Goal: Transaction & Acquisition: Book appointment/travel/reservation

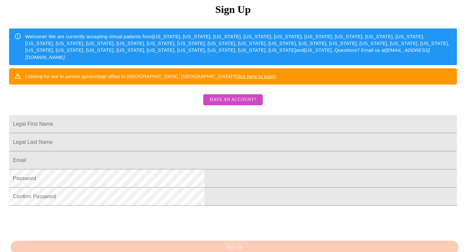
scroll to position [84, 0]
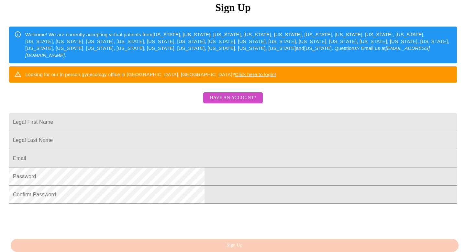
click at [230, 102] on span "Have an account?" at bounding box center [233, 98] width 46 height 8
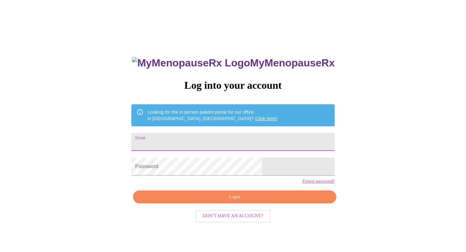
click at [219, 141] on input "Email" at bounding box center [232, 142] width 203 height 18
type input "[EMAIL_ADDRESS][DOMAIN_NAME]"
click at [200, 178] on form "Password" at bounding box center [232, 166] width 203 height 25
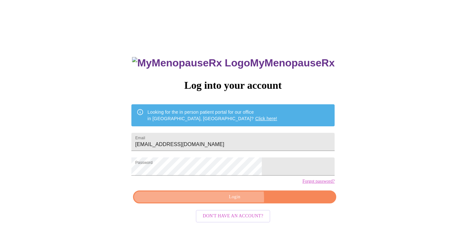
click at [233, 201] on span "Login" at bounding box center [234, 197] width 188 height 8
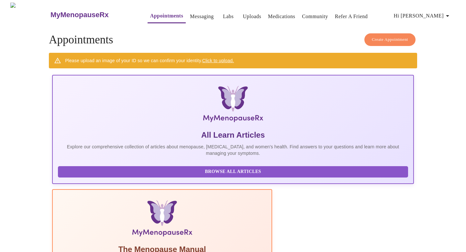
click at [437, 15] on span "Hi [PERSON_NAME]" at bounding box center [422, 15] width 58 height 9
click at [433, 12] on li "Settings" at bounding box center [439, 14] width 30 height 12
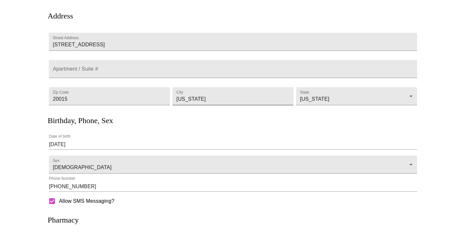
scroll to position [50, 0]
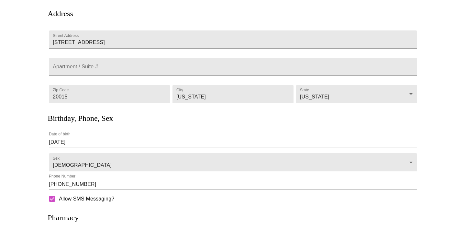
click at [307, 91] on body "MyMenopauseRx Appointments Messaging Labs Uploads Medications Community Refer a…" at bounding box center [233, 124] width 460 height 342
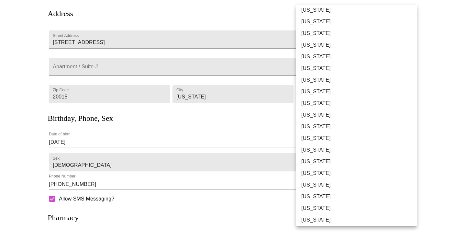
scroll to position [367, 0]
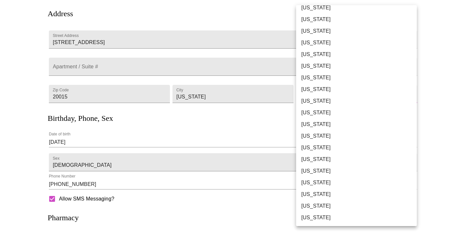
click at [257, 114] on div at bounding box center [233, 126] width 466 height 252
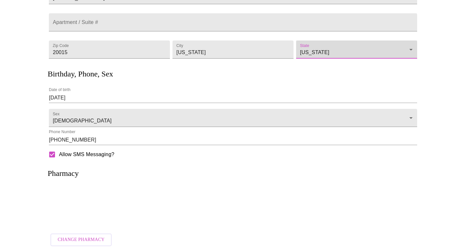
scroll to position [101, 0]
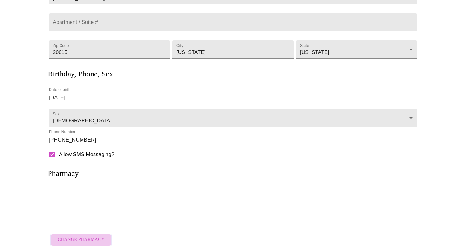
click at [86, 235] on span "Change Pharmacy" at bounding box center [81, 239] width 47 height 8
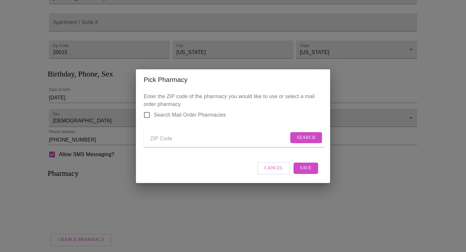
click at [189, 134] on input "Send a message to your care team" at bounding box center [219, 139] width 138 height 10
type input "20815"
click at [302, 132] on button "Search" at bounding box center [306, 137] width 32 height 11
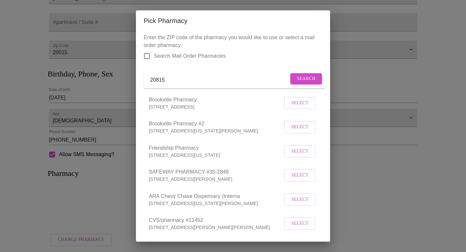
click at [301, 107] on span "Select" at bounding box center [299, 103] width 17 height 8
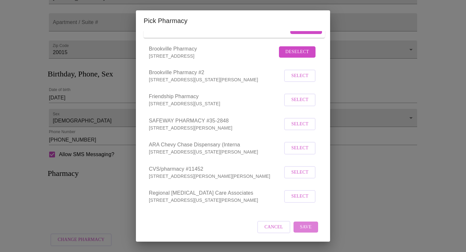
click at [306, 229] on span "Save" at bounding box center [306, 227] width 12 height 8
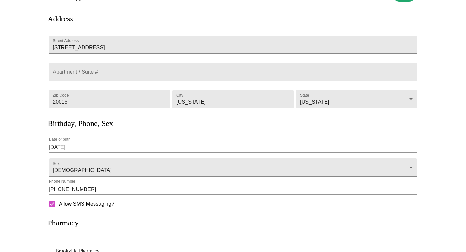
scroll to position [0, 0]
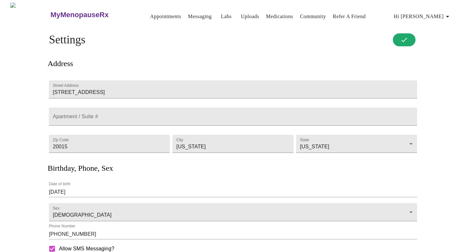
click at [441, 12] on span "Hi [PERSON_NAME]" at bounding box center [422, 16] width 58 height 9
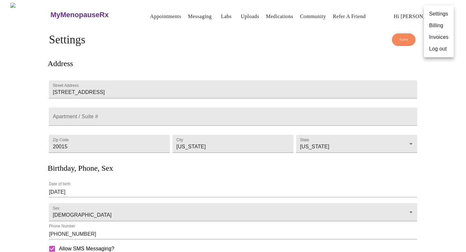
click at [432, 27] on li "Billing" at bounding box center [439, 26] width 30 height 12
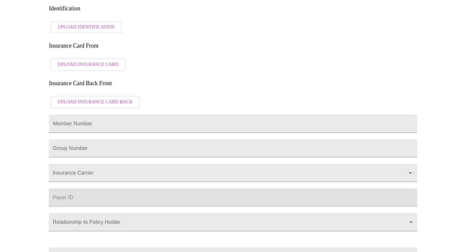
scroll to position [136, 0]
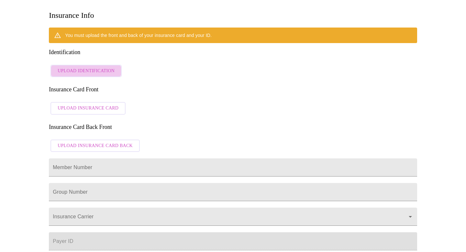
click at [102, 67] on span "Upload Identification" at bounding box center [86, 71] width 57 height 8
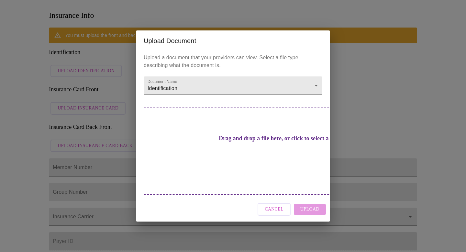
click at [277, 205] on span "Cancel" at bounding box center [273, 209] width 19 height 8
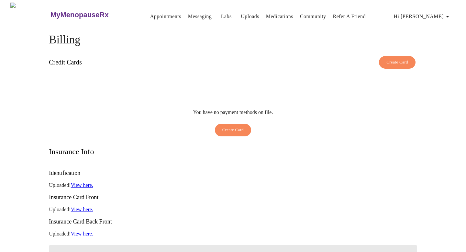
click at [86, 245] on input "Member Number" at bounding box center [233, 254] width 368 height 18
type input "x"
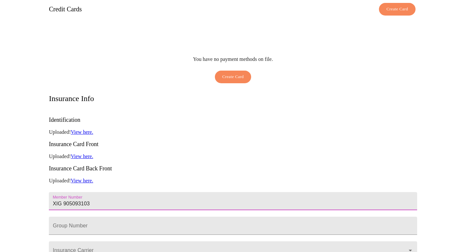
scroll to position [56, 0]
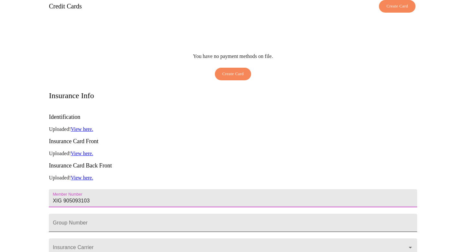
type input "XIG 905093103"
click at [90, 213] on input "Member Number" at bounding box center [233, 222] width 368 height 18
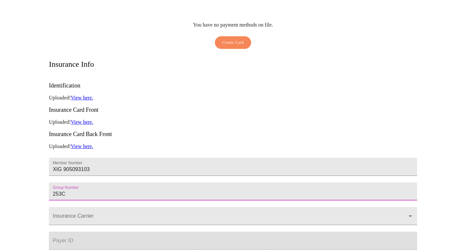
scroll to position [88, 0]
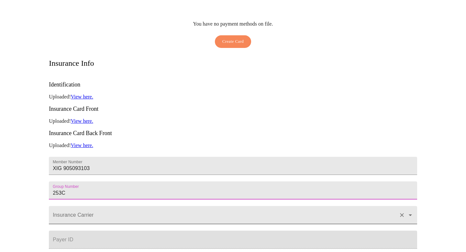
click at [88, 206] on div at bounding box center [233, 215] width 368 height 18
type input "253C"
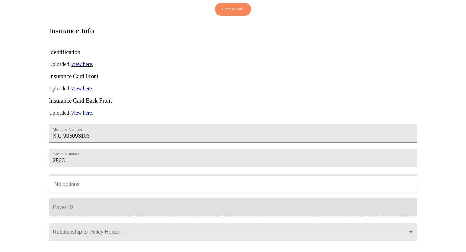
scroll to position [125, 0]
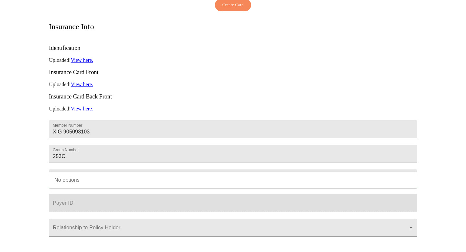
type input "CareFirst"
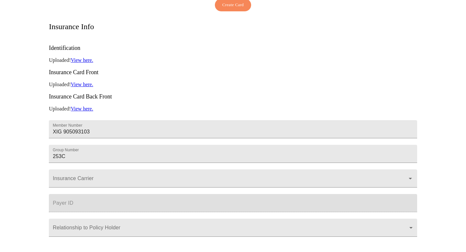
click at [5, 189] on div at bounding box center [3, 126] width 6 height 252
click at [98, 175] on input "Insurance Carrier" at bounding box center [223, 181] width 344 height 12
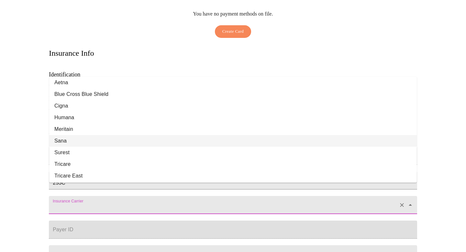
scroll to position [0, 0]
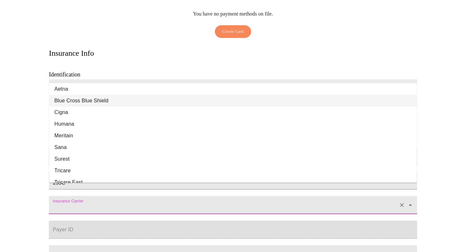
click at [88, 104] on li "Blue Cross Blue Shield" at bounding box center [232, 101] width 367 height 12
type input "Blue Cross Blue Shield"
type input "00002"
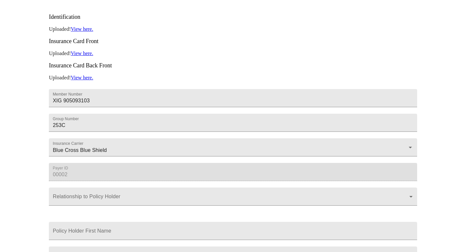
scroll to position [197, 0]
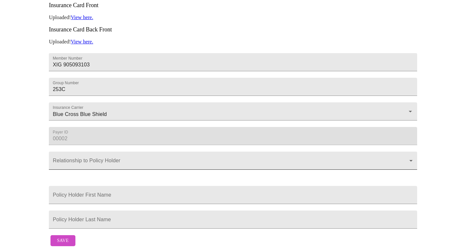
click at [68, 158] on body "MyMenopauseRx Appointments Messaging Labs Uploads Medications Community Refer a…" at bounding box center [233, 30] width 460 height 438
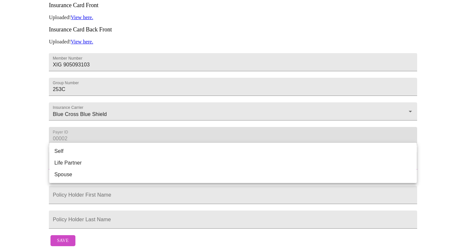
click at [69, 147] on li "Self" at bounding box center [232, 151] width 367 height 12
type input "Self"
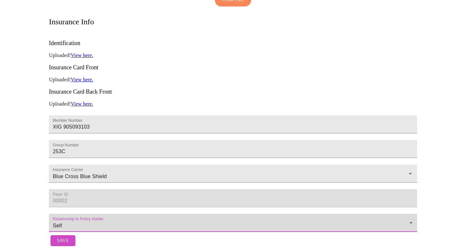
scroll to position [136, 0]
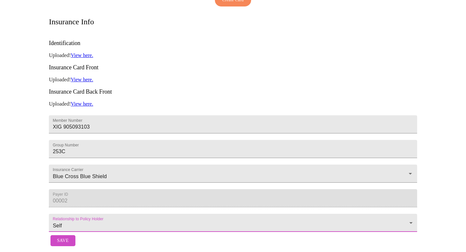
click at [60, 237] on span "Save" at bounding box center [63, 240] width 12 height 8
click at [62, 237] on span "Save" at bounding box center [63, 240] width 12 height 8
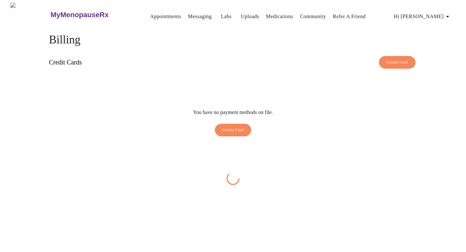
scroll to position [0, 0]
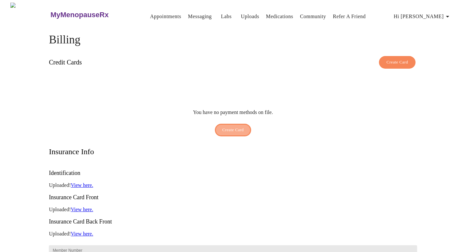
click at [233, 126] on span "Create Card" at bounding box center [233, 129] width 22 height 7
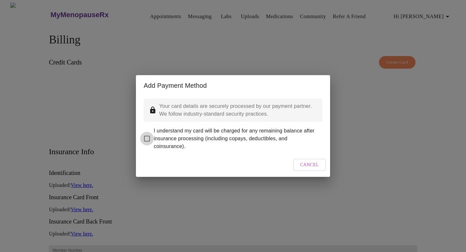
click at [148, 136] on input "I understand my card will be charged for any remaining balance after insurance …" at bounding box center [147, 139] width 14 height 14
checkbox input "true"
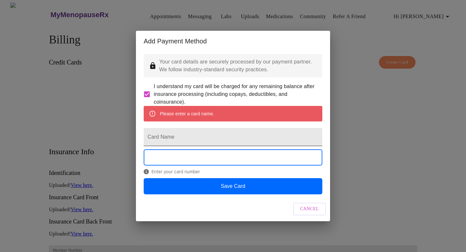
click at [229, 139] on input "Card Name" at bounding box center [233, 137] width 178 height 18
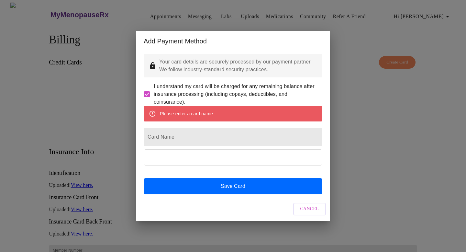
click at [257, 99] on form "I understand my card will be charged for any remaining balance after insurance …" at bounding box center [233, 93] width 178 height 23
click at [226, 136] on input "Card Name" at bounding box center [233, 137] width 178 height 18
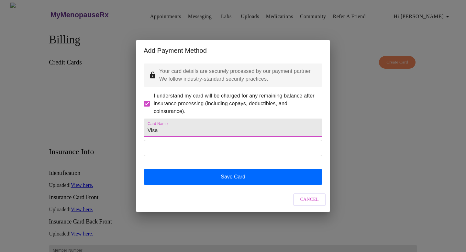
type input "Visa"
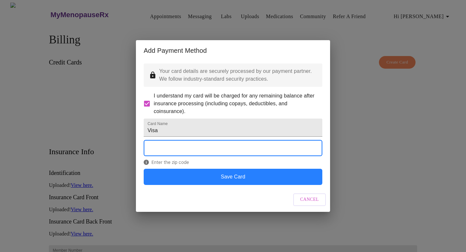
click at [252, 184] on button "Save Card" at bounding box center [233, 176] width 178 height 16
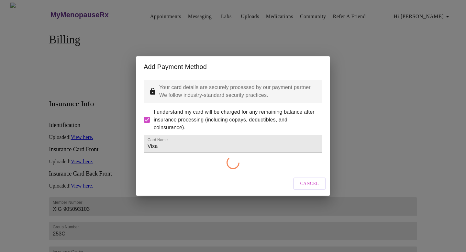
checkbox input "false"
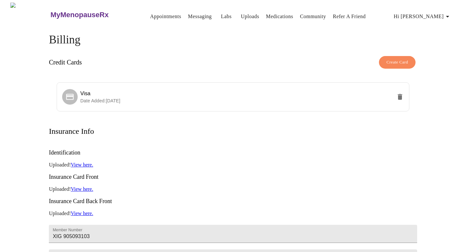
click at [150, 15] on link "Appointments" at bounding box center [165, 16] width 31 height 9
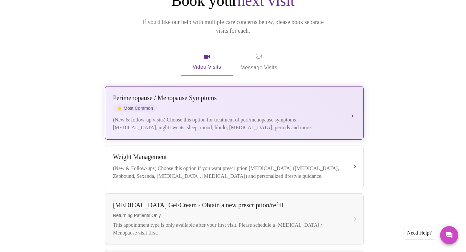
click at [219, 116] on div "(New & follow-up visits) Choose this option for treatment of peri/menopause sym…" at bounding box center [228, 124] width 230 height 16
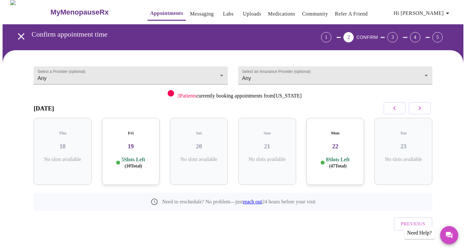
click at [326, 156] on p "8 Slots Left ( 47 Total)" at bounding box center [338, 162] width 24 height 13
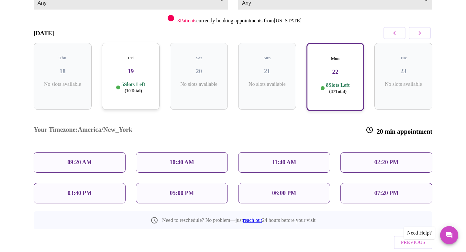
scroll to position [87, 0]
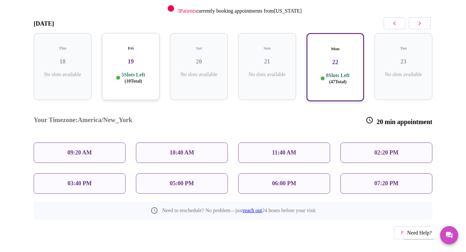
click at [80, 180] on p "03:40 PM" at bounding box center [80, 183] width 24 height 7
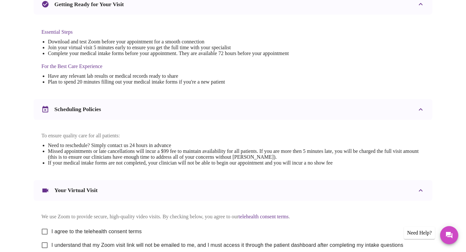
scroll to position [217, 0]
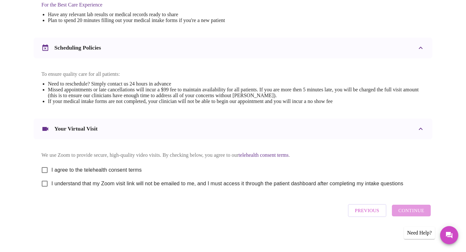
click at [37, 166] on div "We use Zoom to provide secure, high-quality video visits. By checking below, yo…" at bounding box center [233, 166] width 398 height 54
click at [42, 169] on input "I agree to the telehealth consent terms" at bounding box center [45, 170] width 14 height 14
checkbox input "true"
click at [42, 187] on input "I understand that my Zoom visit link will not be emailed to me, and I must acce…" at bounding box center [45, 184] width 14 height 14
checkbox input "true"
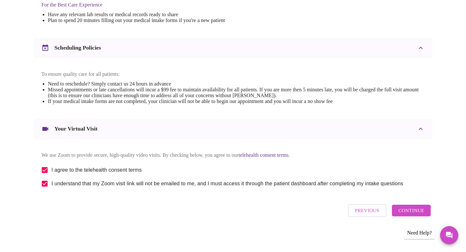
click at [408, 205] on div "Previous Continue" at bounding box center [389, 209] width 86 height 19
click at [408, 209] on span "Continue" at bounding box center [411, 210] width 26 height 8
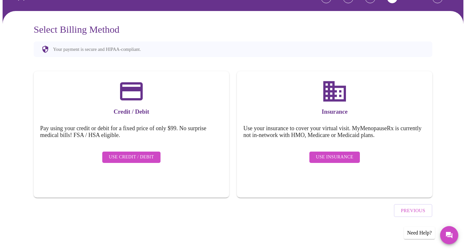
scroll to position [24, 0]
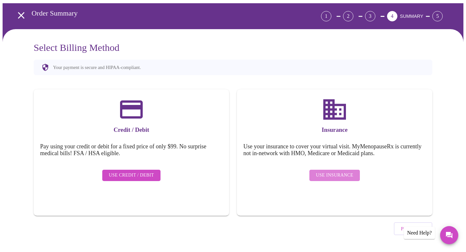
click at [338, 171] on span "Use Insurance" at bounding box center [334, 175] width 37 height 8
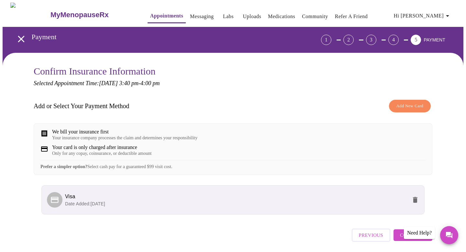
scroll to position [29, 0]
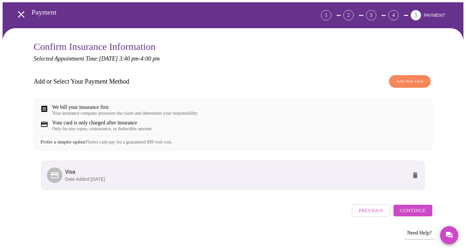
click at [410, 214] on span "Continue" at bounding box center [413, 210] width 26 height 8
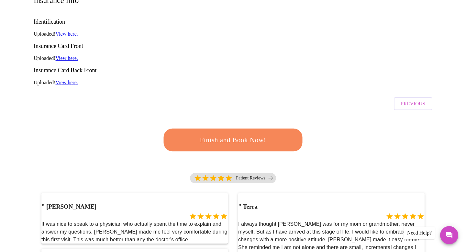
scroll to position [108, 0]
click at [261, 134] on span "Finish and Book Now!" at bounding box center [233, 140] width 120 height 12
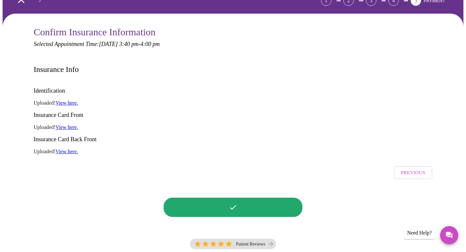
scroll to position [0, 0]
